Goal: Information Seeking & Learning: Learn about a topic

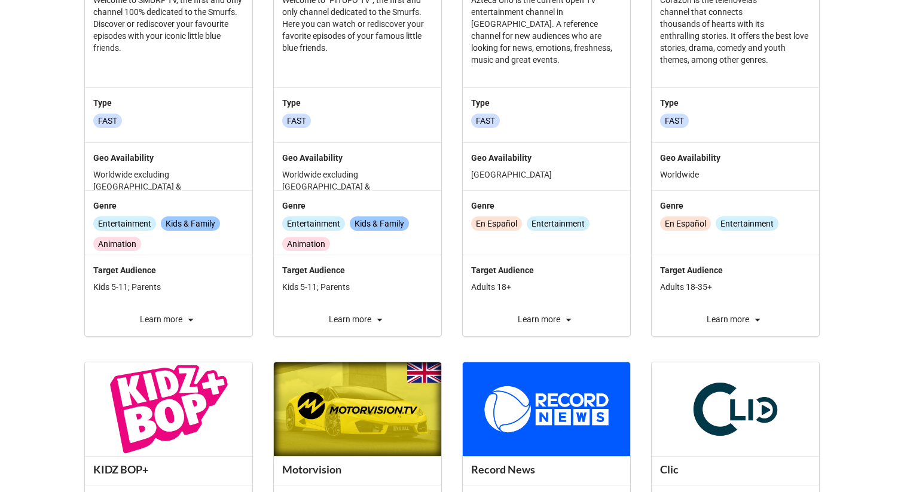
scroll to position [374, 0]
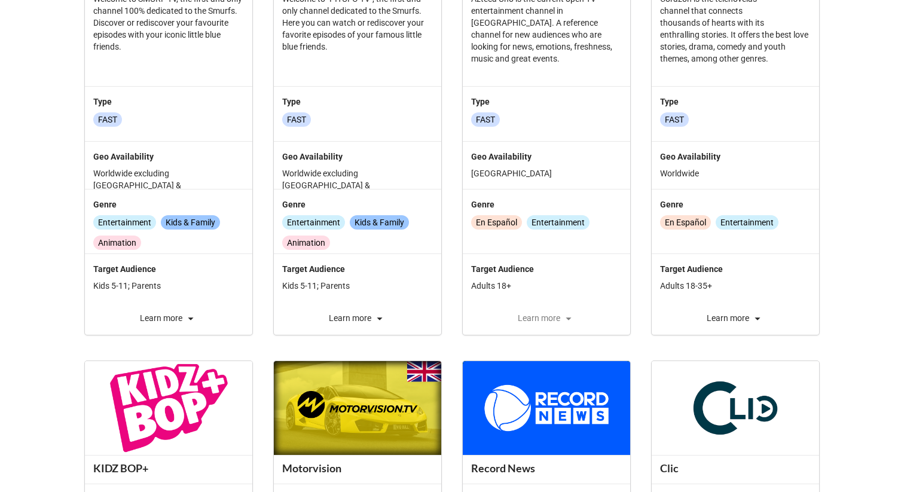
click at [558, 312] on div "Learn more" at bounding box center [546, 318] width 167 height 14
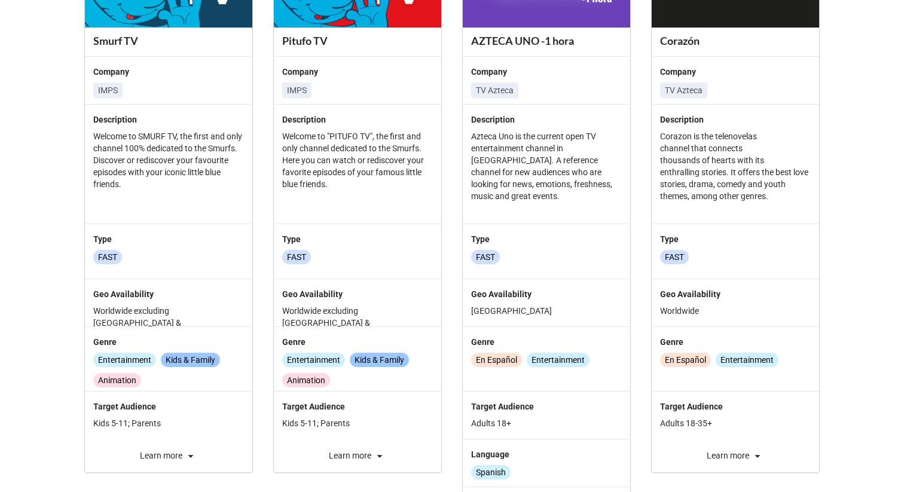
scroll to position [231, 0]
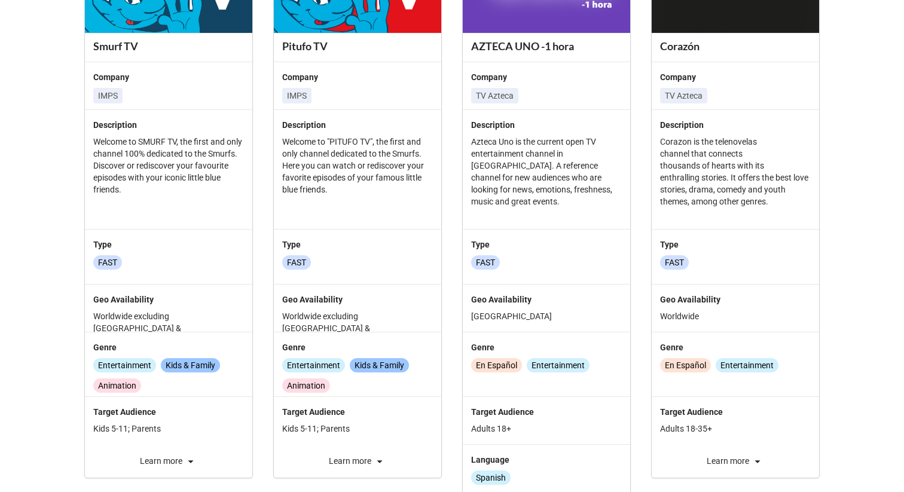
click at [363, 469] on div "Pitufo TV Company IMPS Description Welcome to "PITUFO TV", the first and only c…" at bounding box center [357, 208] width 167 height 539
click at [363, 467] on div "Learn more" at bounding box center [357, 461] width 167 height 14
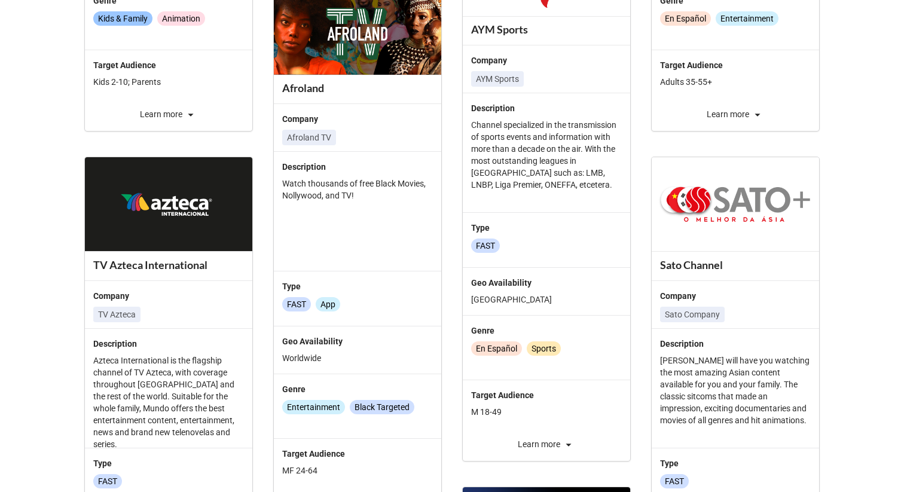
scroll to position [1837, 0]
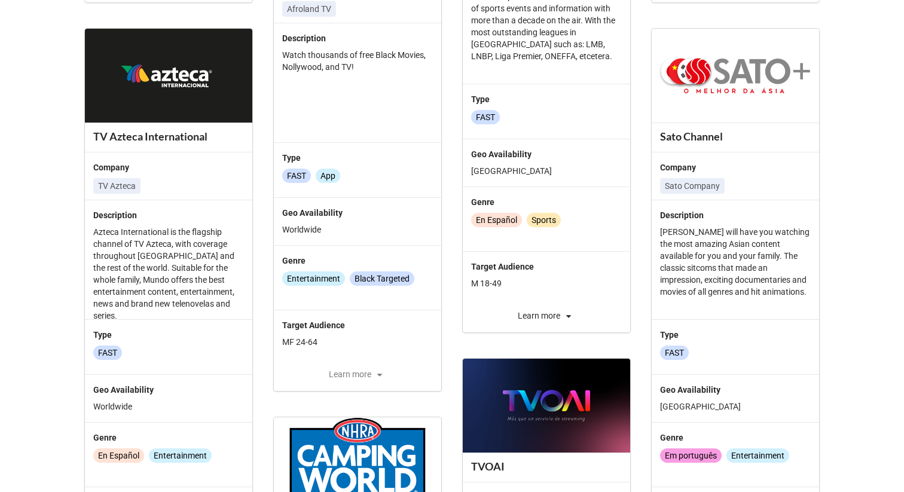
click at [346, 382] on div "Learn more" at bounding box center [357, 374] width 167 height 14
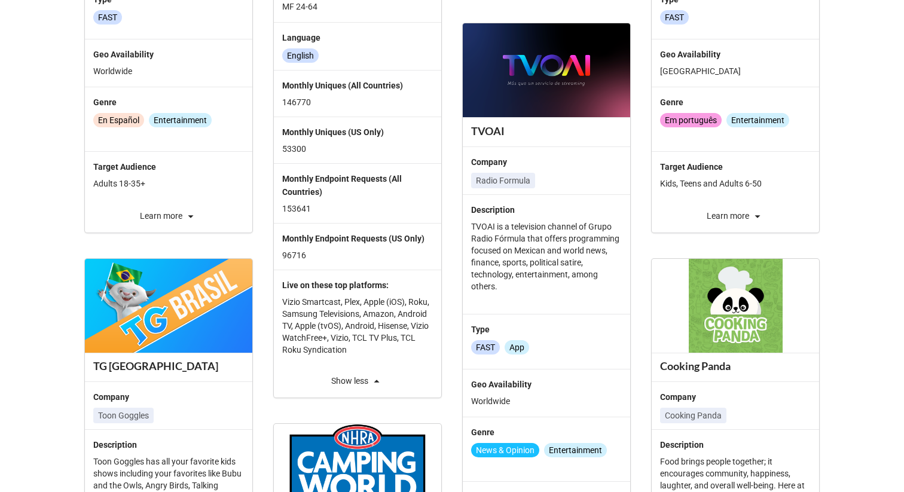
scroll to position [2200, 0]
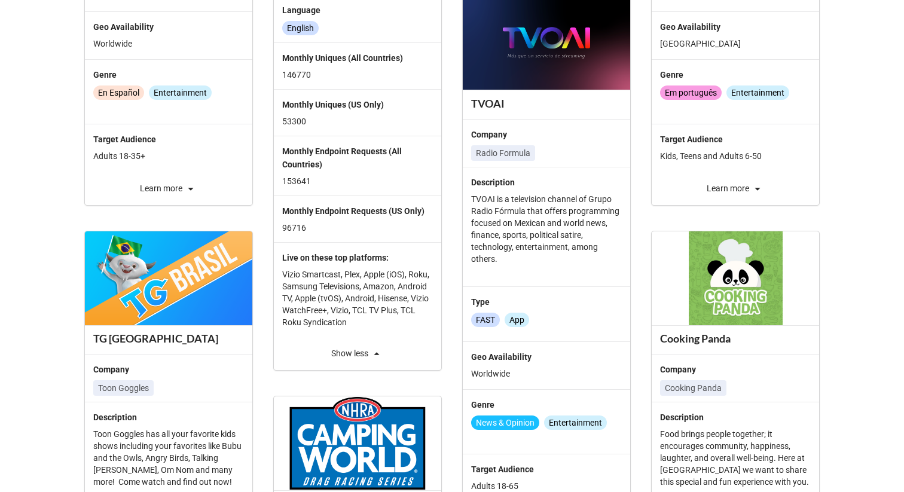
click at [292, 234] on p "96716" at bounding box center [357, 228] width 151 height 12
click at [293, 187] on p "153641" at bounding box center [357, 181] width 151 height 12
